Goal: Navigation & Orientation: Understand site structure

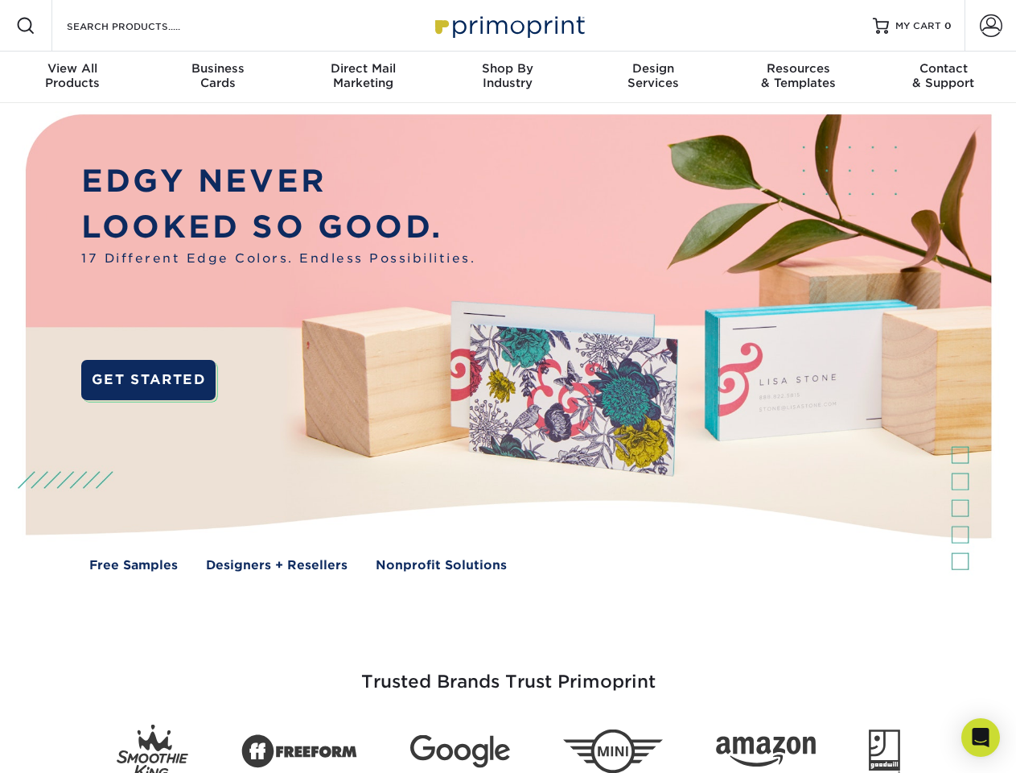
click at [508, 386] on img at bounding box center [508, 354] width 1006 height 503
click at [26, 26] on span at bounding box center [25, 25] width 19 height 19
click at [991, 26] on span at bounding box center [991, 25] width 23 height 23
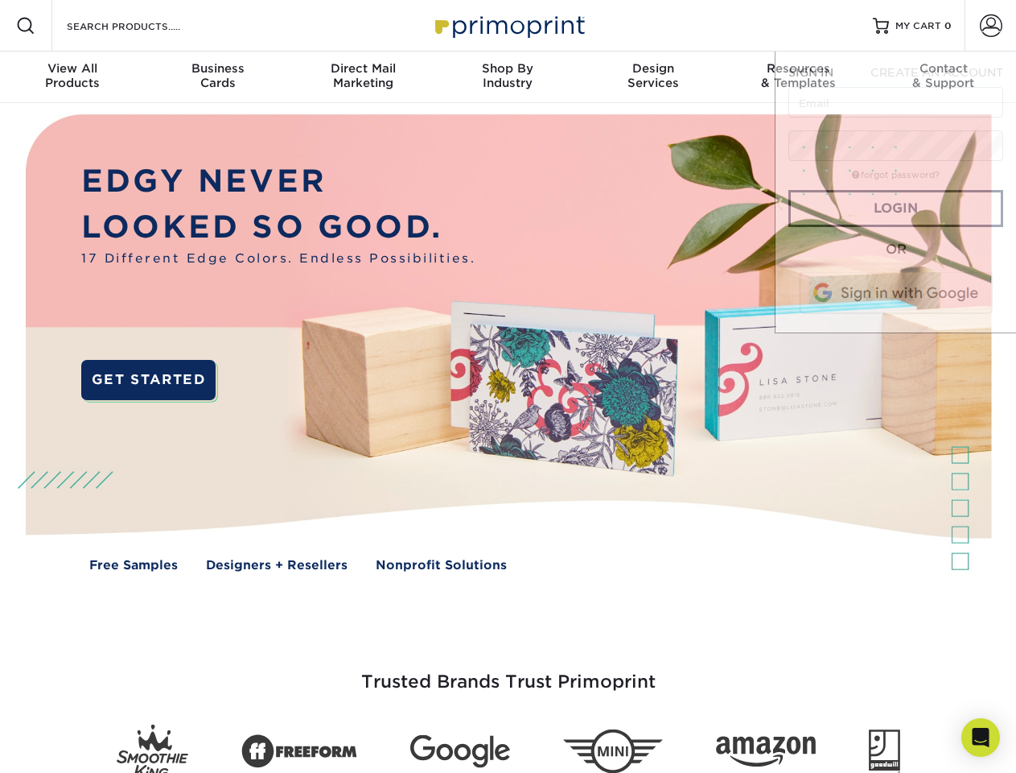
click at [72, 77] on div "View All Products" at bounding box center [72, 75] width 145 height 29
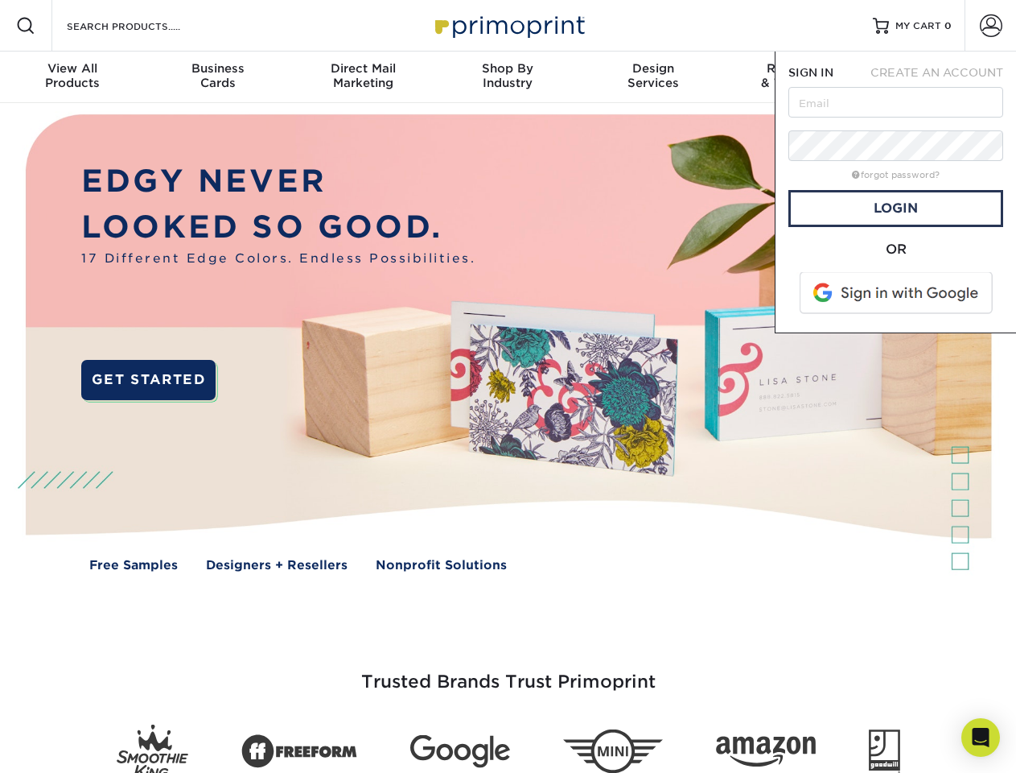
click at [217, 77] on div "Business Cards" at bounding box center [217, 75] width 145 height 29
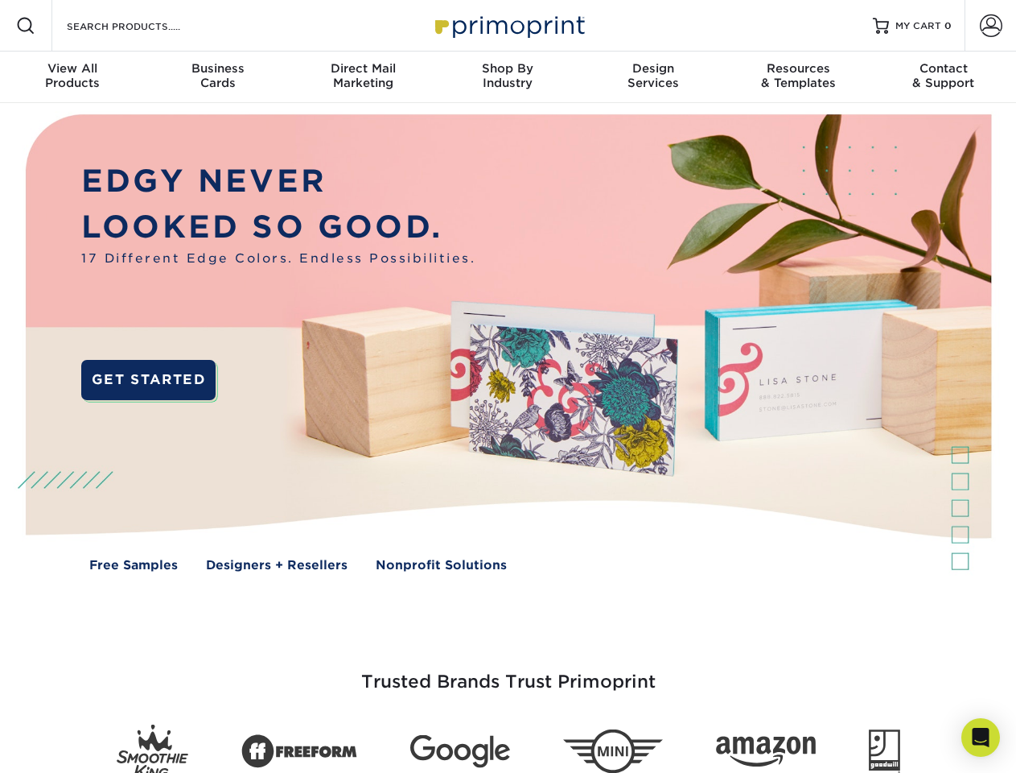
click at [363, 77] on div "Direct Mail Marketing" at bounding box center [363, 75] width 145 height 29
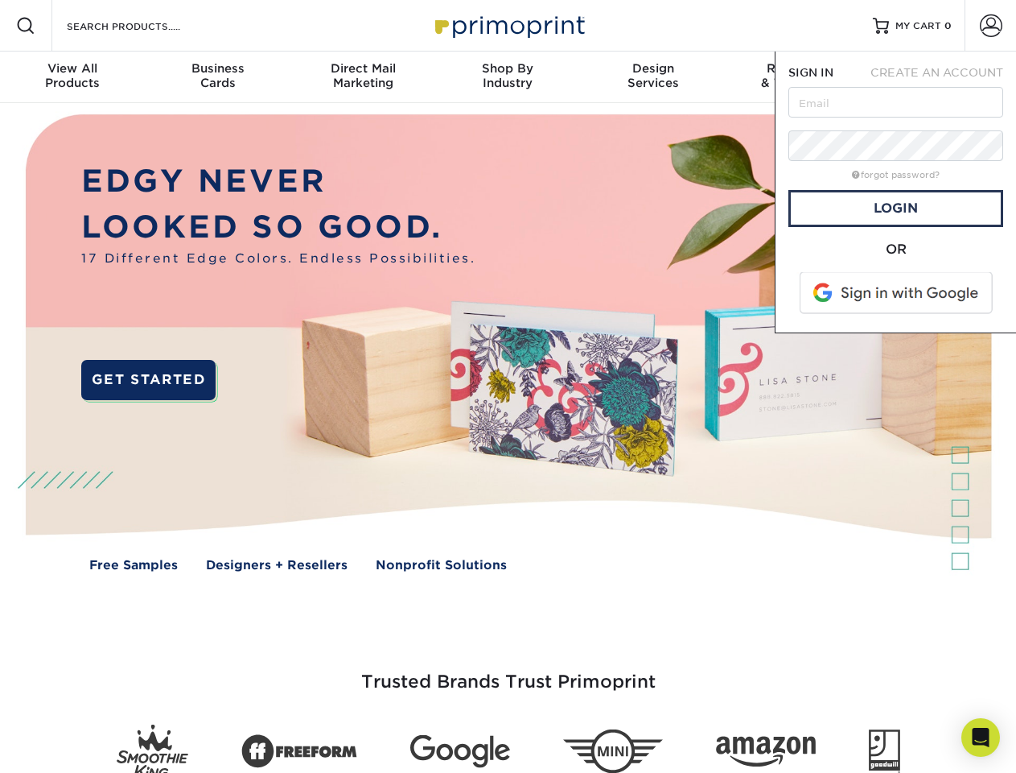
click at [508, 77] on div "Shop By Industry" at bounding box center [507, 75] width 145 height 29
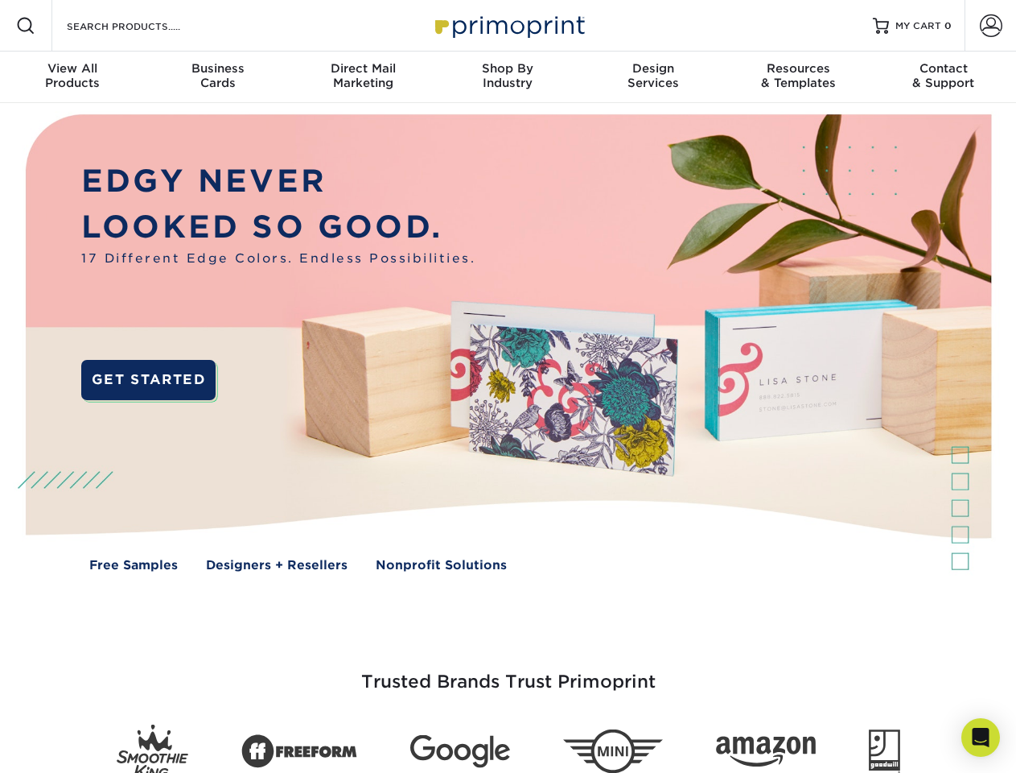
click at [653, 77] on div "Design Services" at bounding box center [653, 75] width 145 height 29
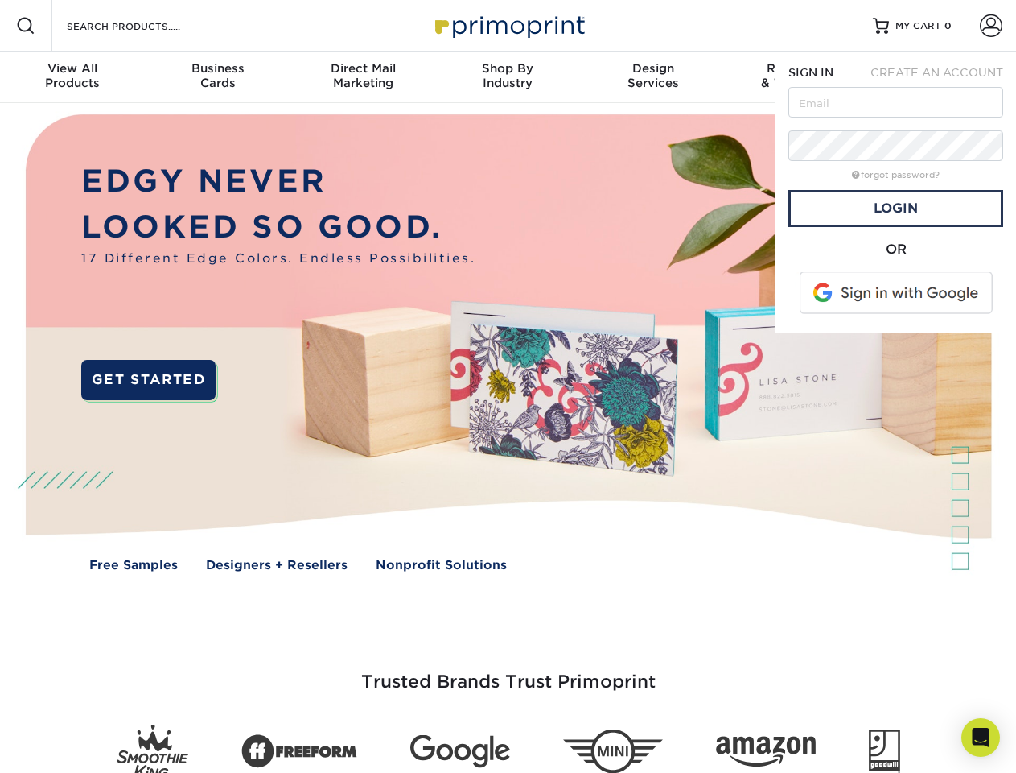
click at [798, 77] on span "SIGN IN" at bounding box center [811, 72] width 45 height 13
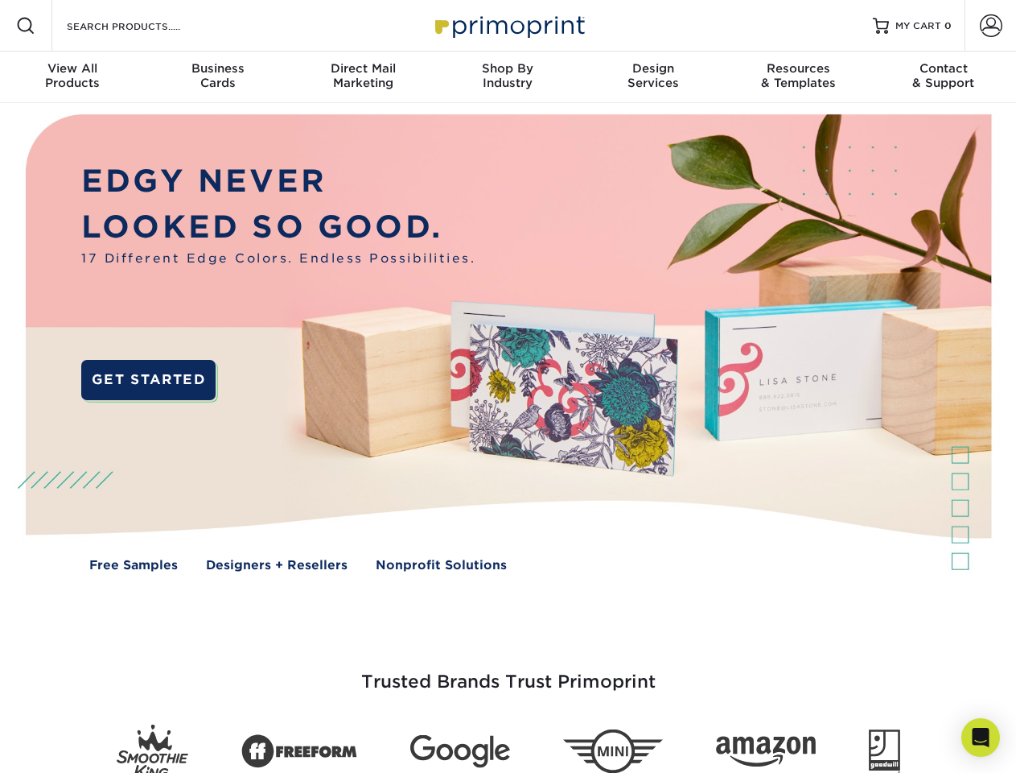
click at [944, 77] on div "Contact & Support" at bounding box center [944, 75] width 145 height 29
